Goal: Find specific page/section: Find specific page/section

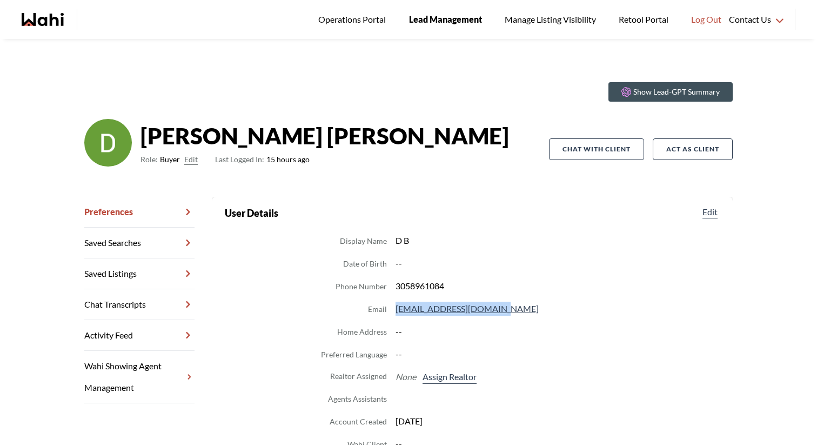
scroll to position [82, 0]
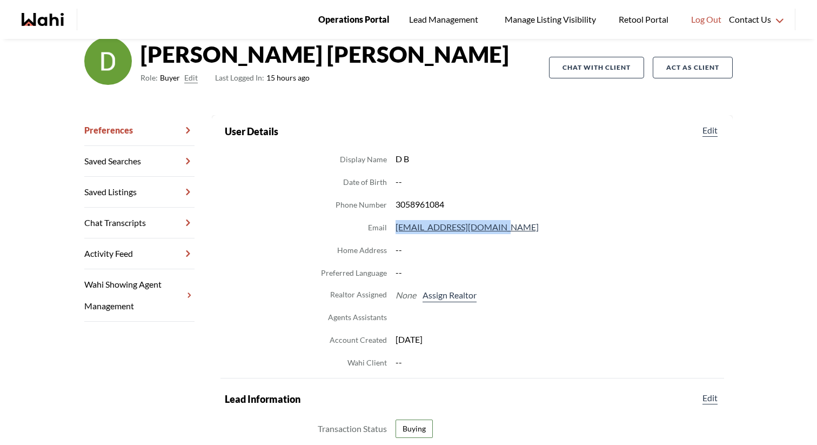
click at [367, 19] on span "Operations Portal" at bounding box center [353, 19] width 71 height 14
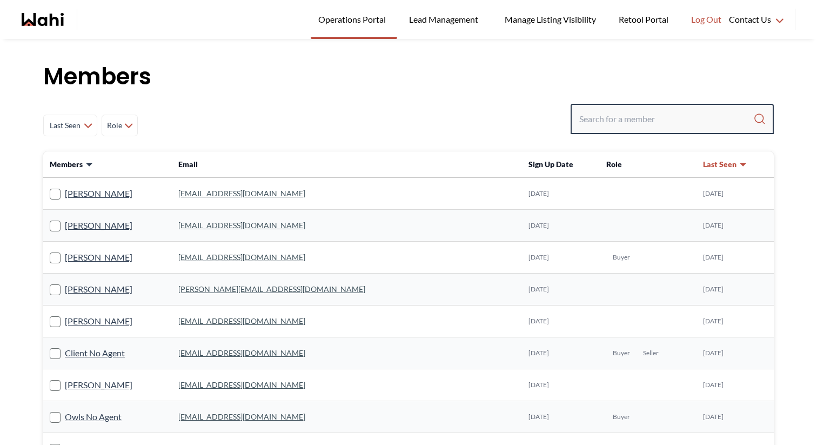
click at [666, 116] on input "Search input" at bounding box center [666, 118] width 174 height 19
paste input "iano.marasor@gmail.com"
type input "iano.marasor@gmail.com"
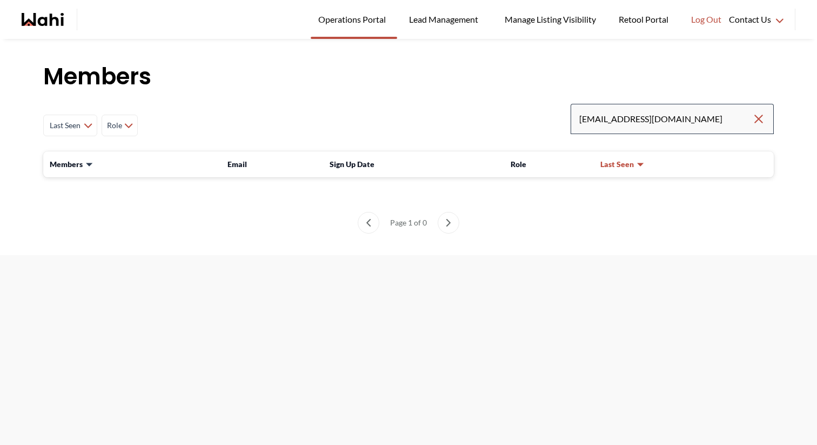
click at [752, 115] on icon "Clear search" at bounding box center [758, 118] width 13 height 13
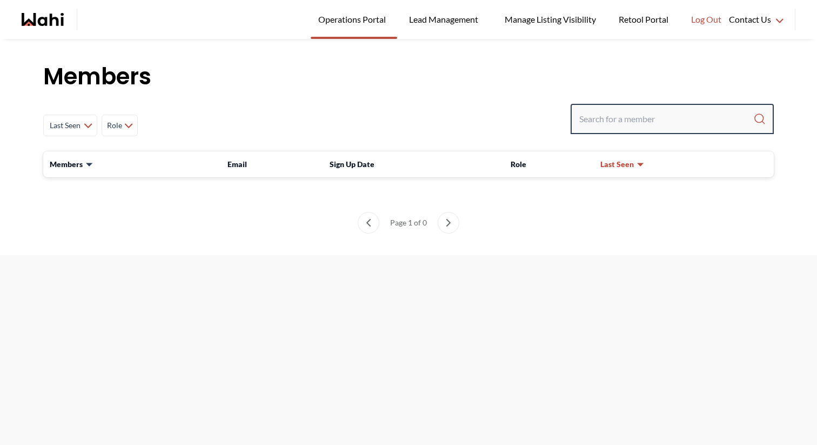
click at [752, 115] on input "Search input" at bounding box center [666, 118] width 174 height 19
click at [697, 115] on input "Search input" at bounding box center [666, 118] width 174 height 19
paste input "nadinecuisia@gmail.com (+14168974257) <<<<<<"
type input "nadinecuisia@gmail.com (+14168974257) <<<<<<"
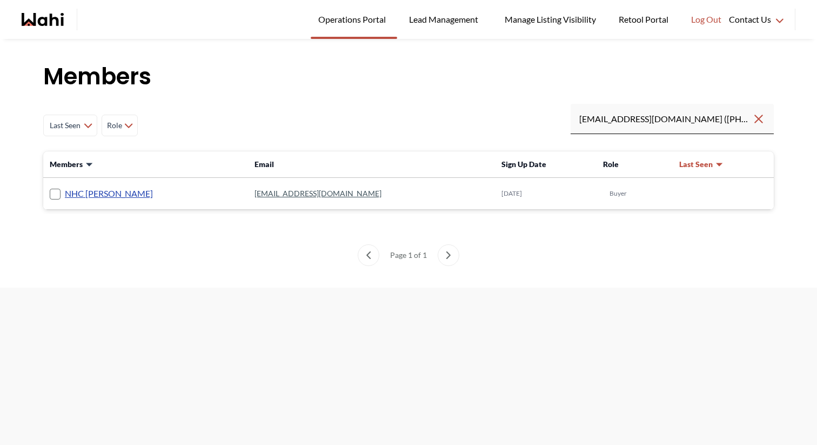
click at [97, 191] on link "NHC Reyes" at bounding box center [109, 193] width 88 height 14
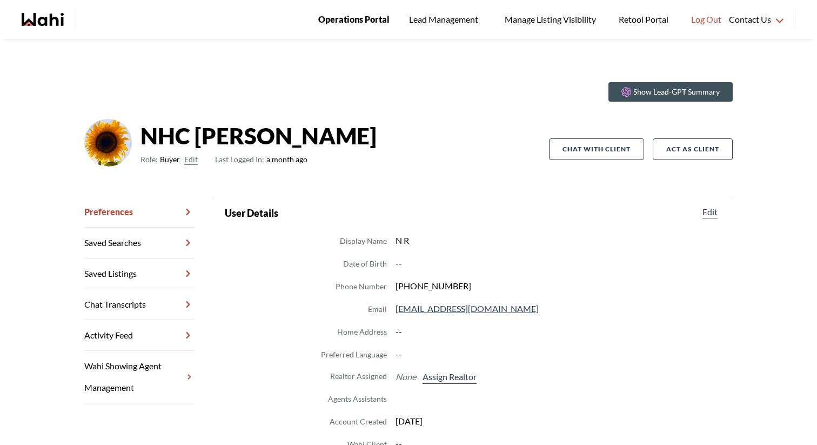
click at [351, 25] on span "Operations Portal" at bounding box center [353, 19] width 71 height 14
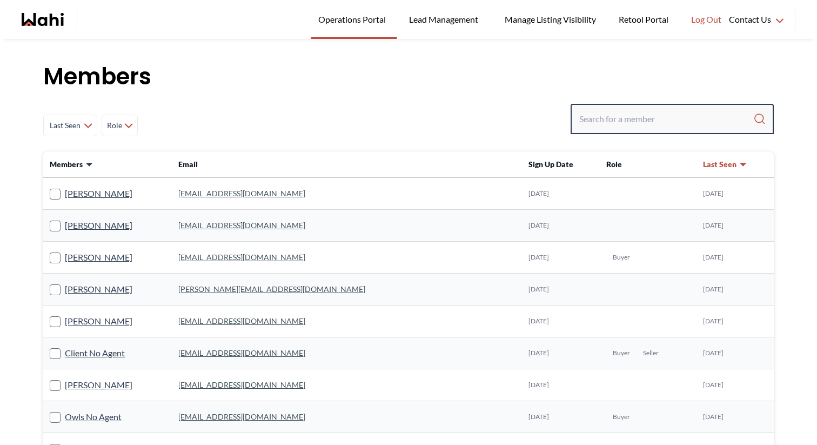
click at [631, 117] on input "Search input" at bounding box center [666, 118] width 174 height 19
paste input "[EMAIL_ADDRESS][DOMAIN_NAME]"
type input "[EMAIL_ADDRESS][DOMAIN_NAME]"
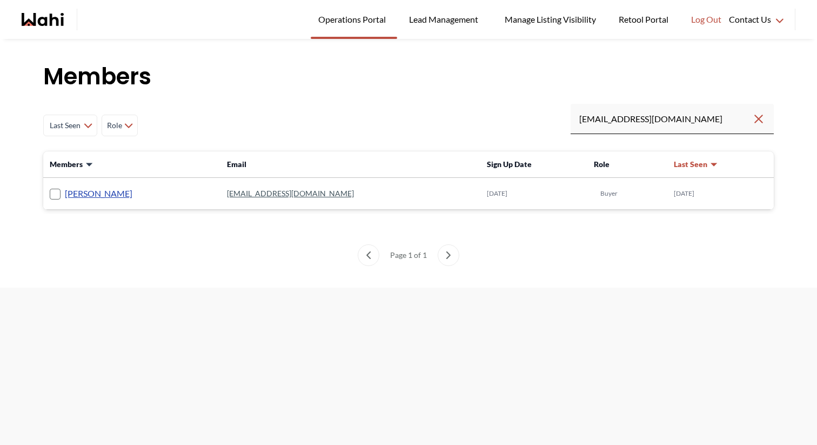
click at [109, 191] on link "[PERSON_NAME]" at bounding box center [99, 193] width 68 height 14
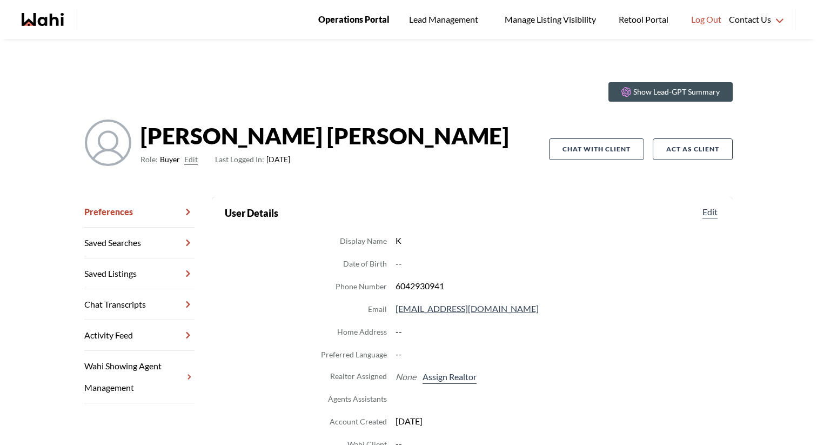
click at [362, 16] on span "Operations Portal" at bounding box center [353, 19] width 71 height 14
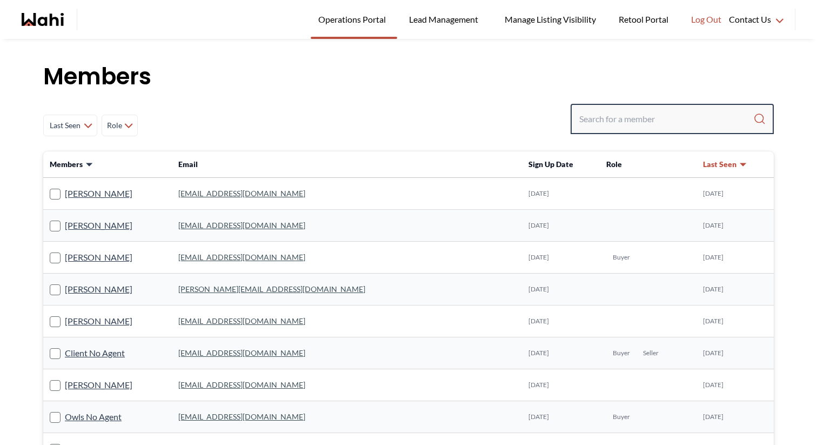
click at [649, 118] on input "Search input" at bounding box center [666, 118] width 174 height 19
paste input "wilkinsonmonique79@hotmail.com"
type input "wilkinsonmonique79@hotmail.com"
